Goal: Information Seeking & Learning: Learn about a topic

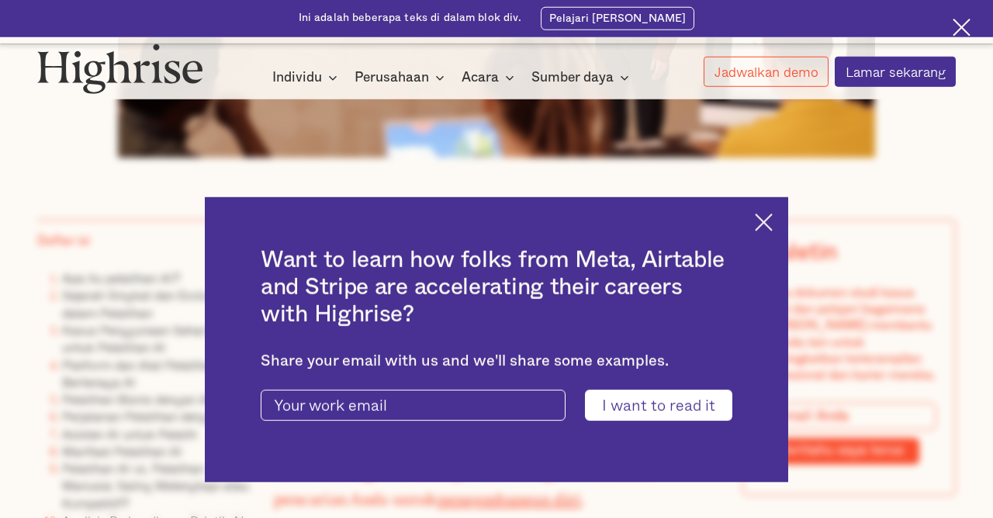
scroll to position [888, 0]
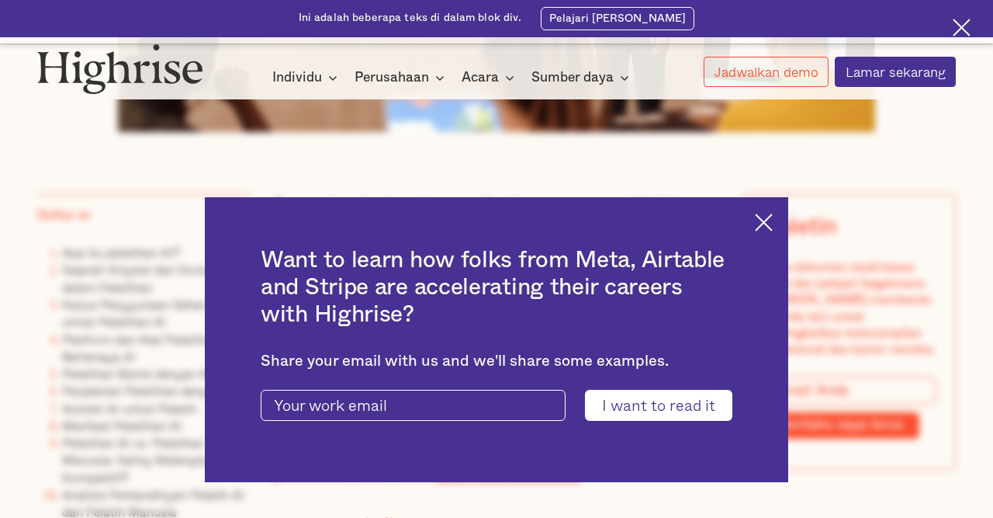
type input "aku ingin membacanya"
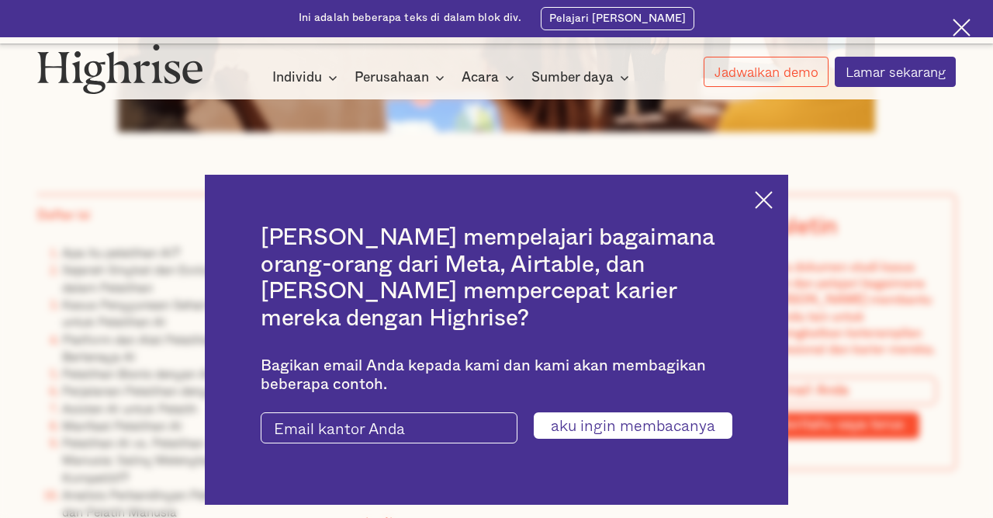
click at [763, 209] on img at bounding box center [764, 200] width 18 height 18
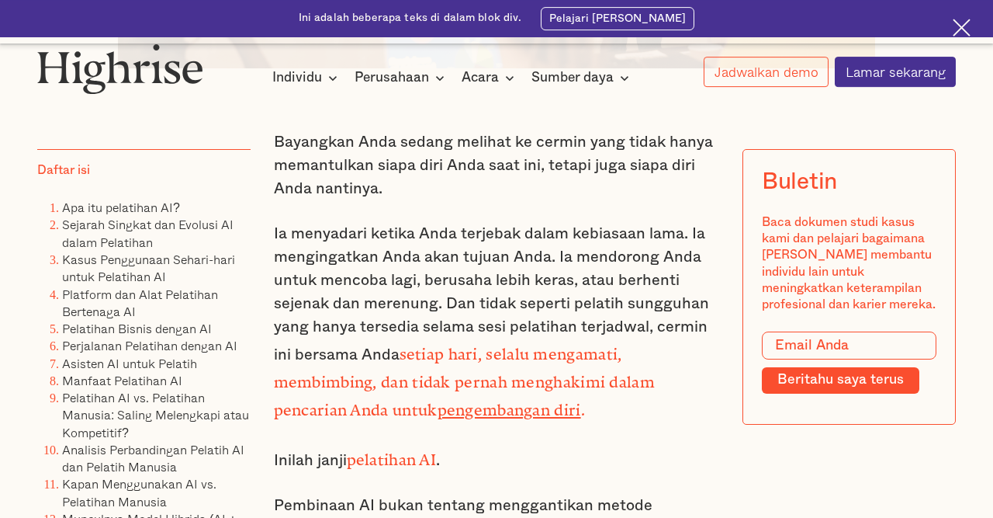
scroll to position [969, 0]
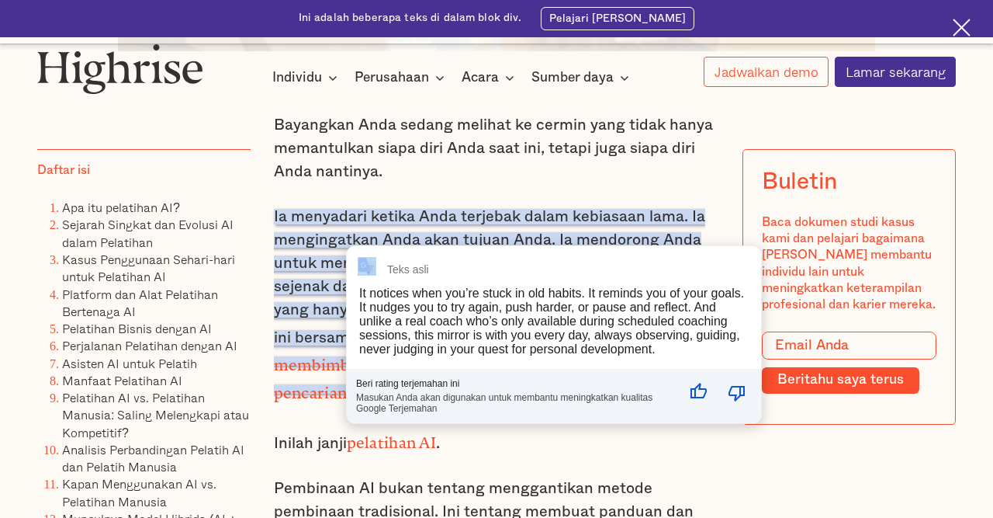
drag, startPoint x: 546, startPoint y: 233, endPoint x: 297, endPoint y: 294, distance: 256.6
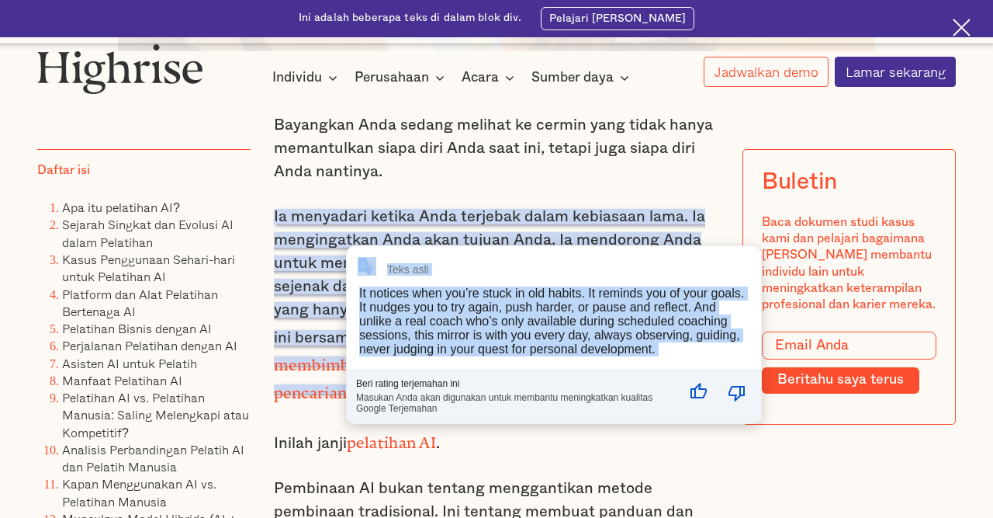
click at [294, 293] on p "Ia menyadari ketika Anda terjebak dalam kebiasaan lama. Ia mengingatkan Anda ak…" at bounding box center [497, 305] width 446 height 200
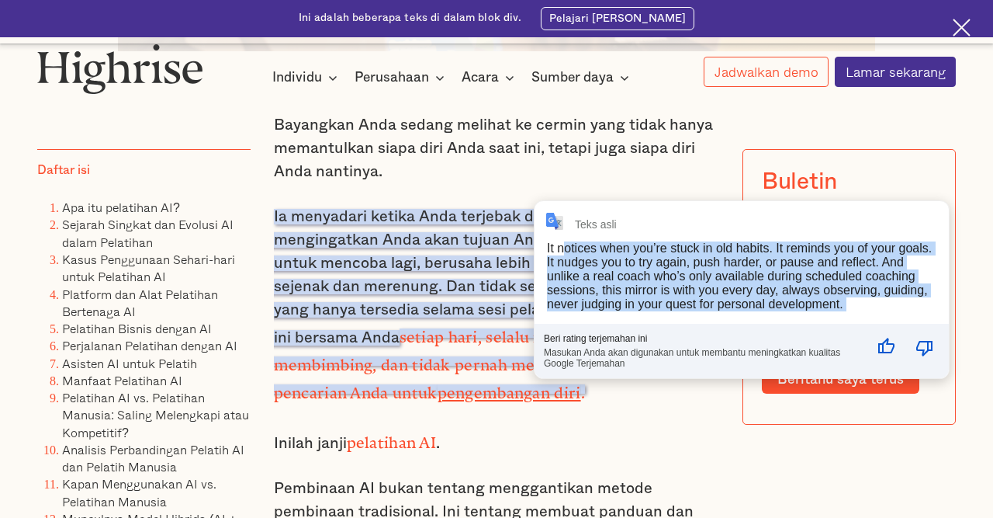
drag, startPoint x: 544, startPoint y: 236, endPoint x: 448, endPoint y: 265, distance: 100.4
click at [563, 251] on div "Teks asli It notices when you’re stuck in old habits. It reminds you of your go…" at bounding box center [742, 289] width 414 height 177
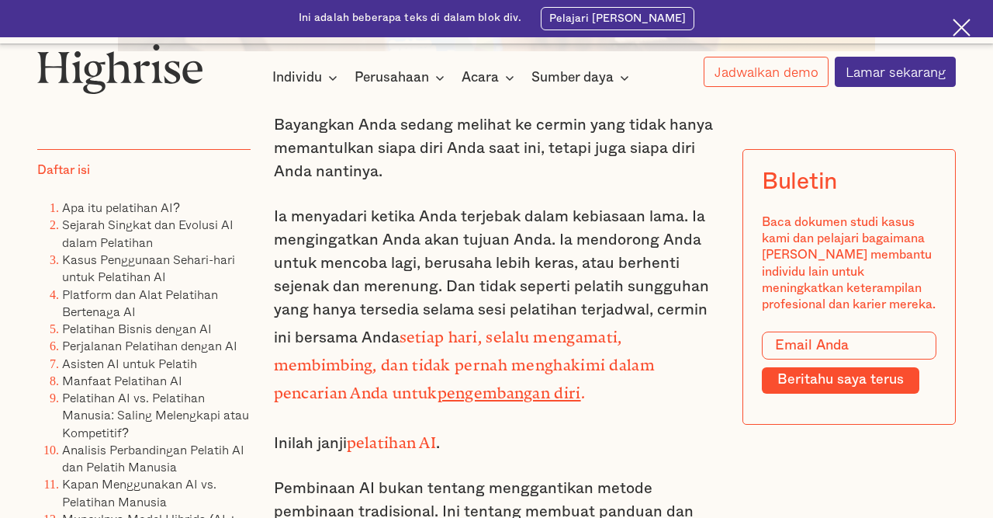
click at [322, 237] on font "Ia menyadari ketika Anda terjebak dalam kebiasaan lama. Ia mengingatkan Anda ak…" at bounding box center [491, 277] width 435 height 137
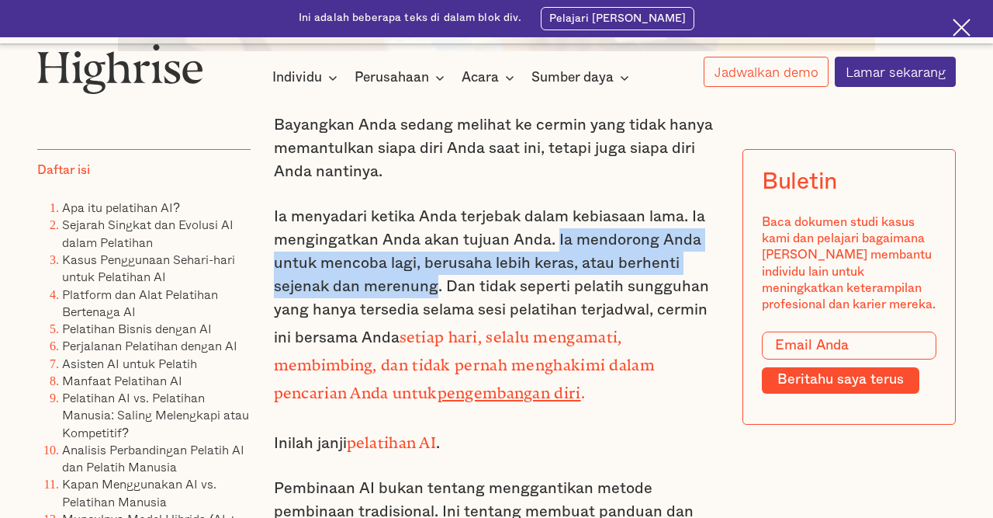
drag, startPoint x: 556, startPoint y: 237, endPoint x: 437, endPoint y: 279, distance: 126.6
click at [437, 279] on font "Ia menyadari ketika Anda terjebak dalam kebiasaan lama. Ia mengingatkan Anda ak…" at bounding box center [491, 277] width 435 height 137
copy font "Ia mendorong Anda untuk mencoba lagi, berusaha lebih keras, atau berhenti sejen…"
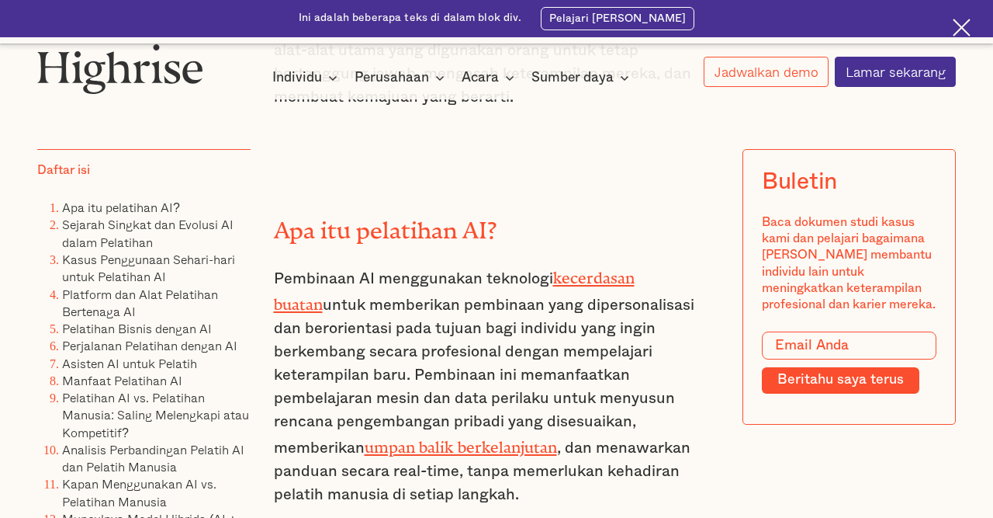
scroll to position [1695, 0]
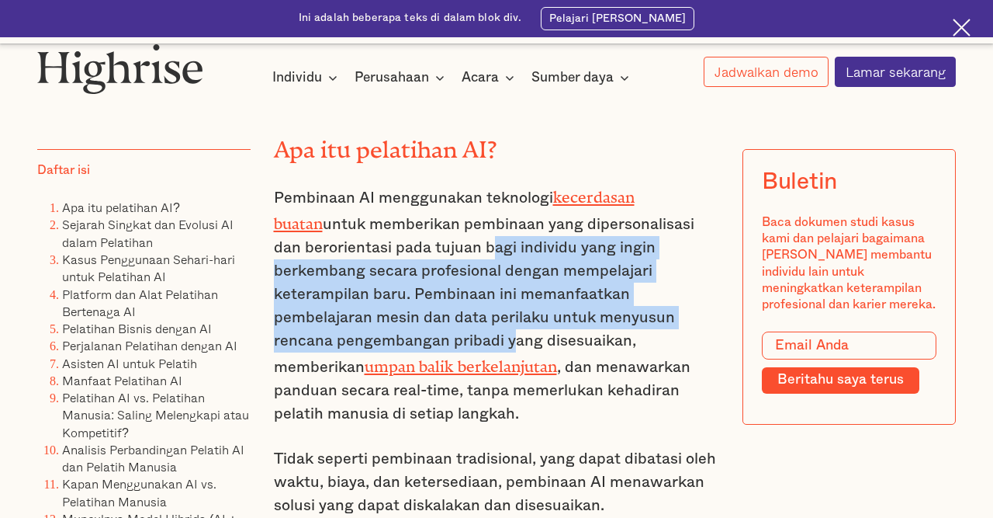
drag, startPoint x: 452, startPoint y: 221, endPoint x: 693, endPoint y: 289, distance: 250.1
click at [693, 289] on p "Pembinaan AI menggunakan teknologi kecerdasan buatan untuk memberikan pembinaan…" at bounding box center [497, 304] width 446 height 242
copy font "bagi individu yang ingin berkembang secara profesional dengan mempelajari keter…"
